Goal: Task Accomplishment & Management: Complete application form

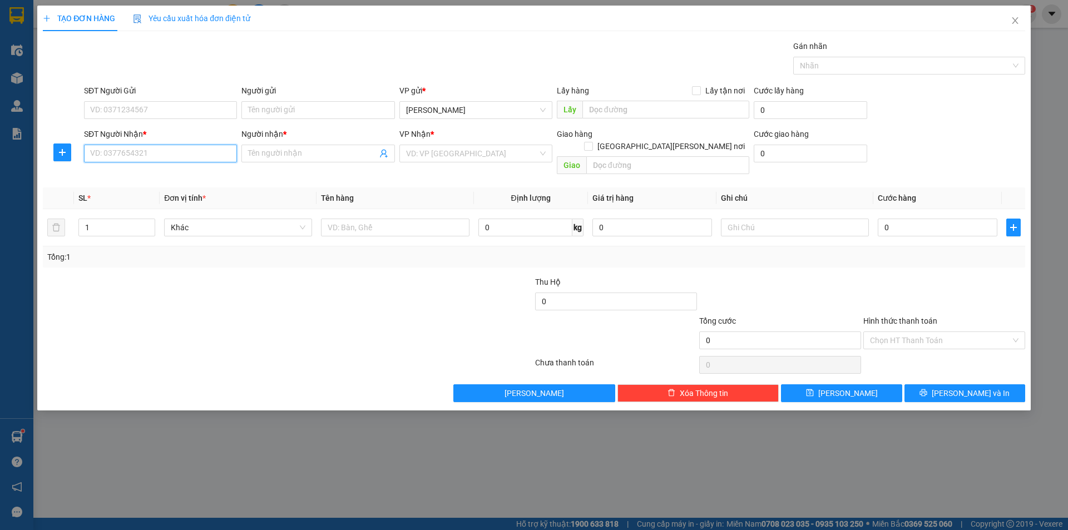
click at [150, 150] on input "SĐT Người Nhận *" at bounding box center [160, 154] width 153 height 18
type input "0338061446"
click at [172, 175] on div "0338061446 - CHUNG NÓN LÁ" at bounding box center [161, 176] width 140 height 12
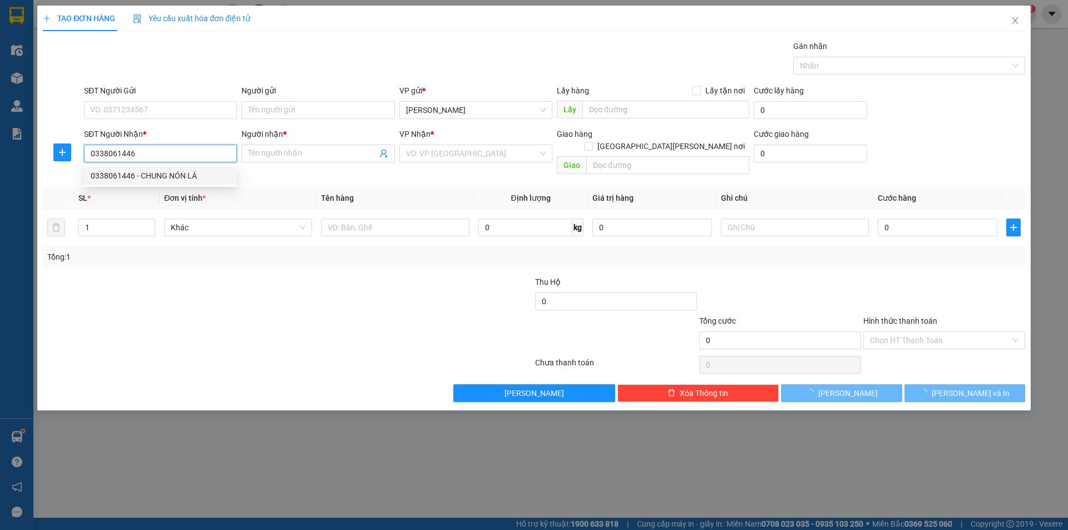
type input "CHUNG NÓN LÁ"
checkbox input "true"
type input "TT [GEOGRAPHIC_DATA]"
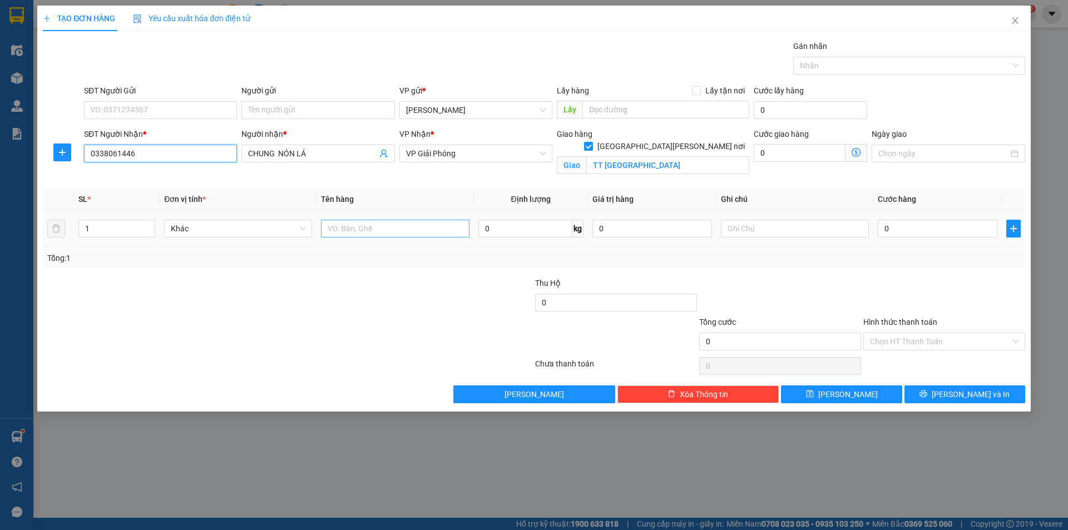
type input "0338061446"
click at [353, 226] on input "text" at bounding box center [395, 229] width 148 height 18
type input "3 quận nón lá"
click at [883, 229] on input "0" at bounding box center [938, 229] width 120 height 18
click at [881, 228] on input "0" at bounding box center [938, 229] width 120 height 18
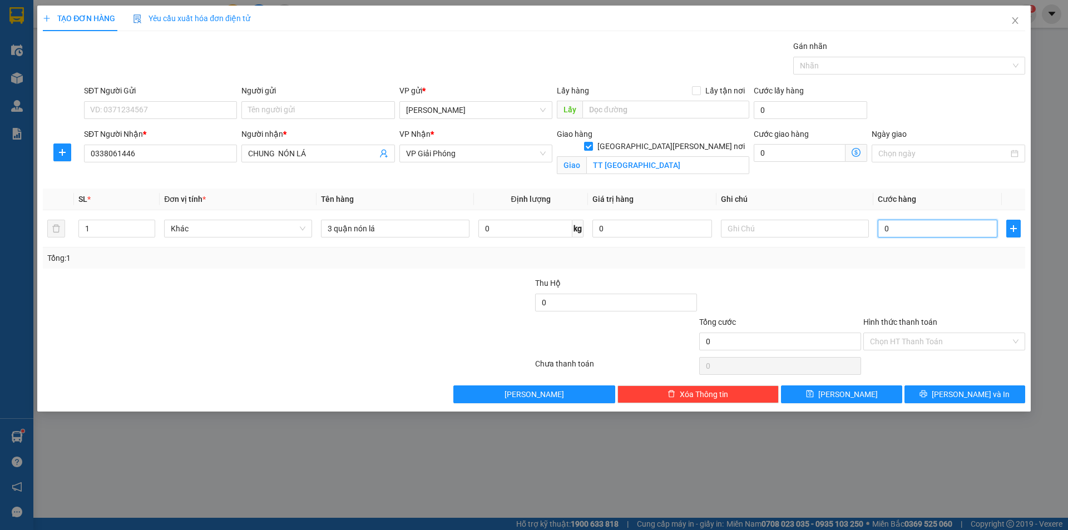
type input "30"
type input "300"
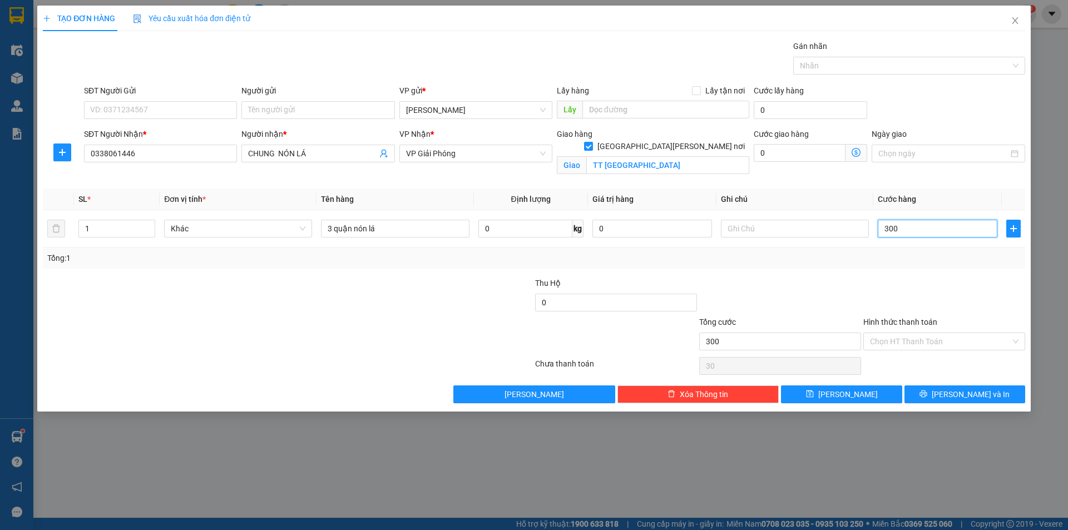
type input "300"
click at [880, 258] on div "Tổng: 1" at bounding box center [533, 258] width 973 height 12
type input "300.000"
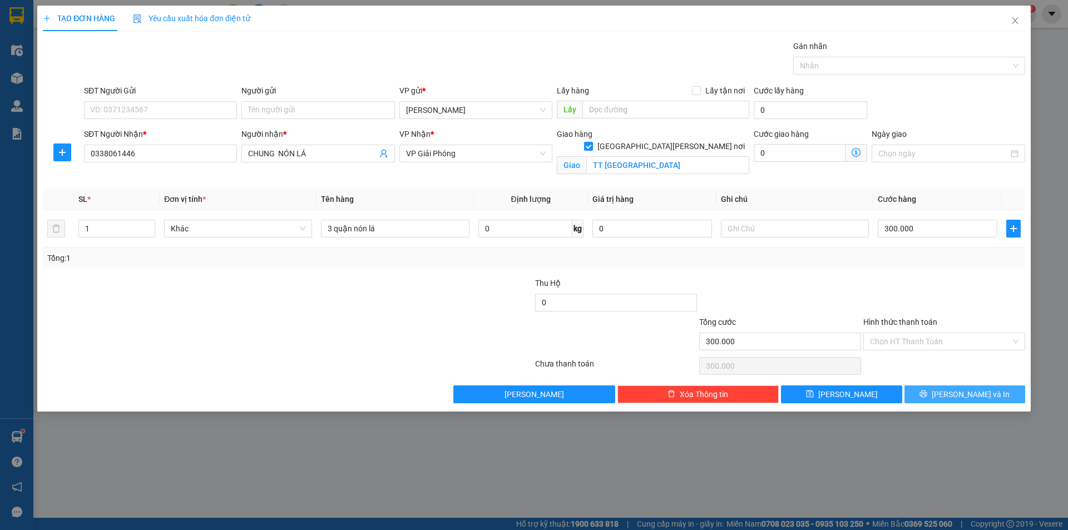
click at [957, 397] on span "[PERSON_NAME] và In" at bounding box center [971, 394] width 78 height 12
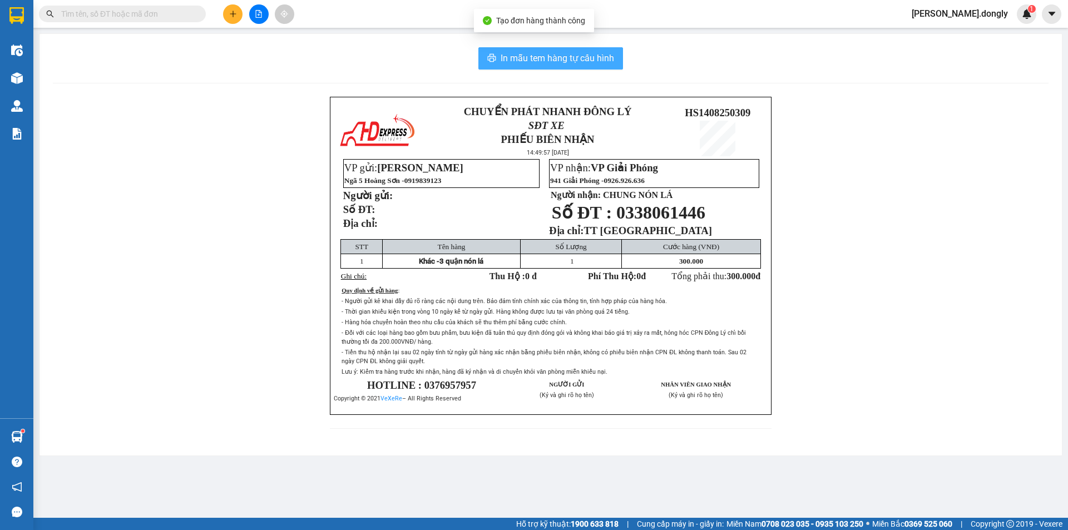
click at [541, 58] on span "In mẫu tem hàng tự cấu hình" at bounding box center [557, 58] width 113 height 14
